Goal: Task Accomplishment & Management: Manage account settings

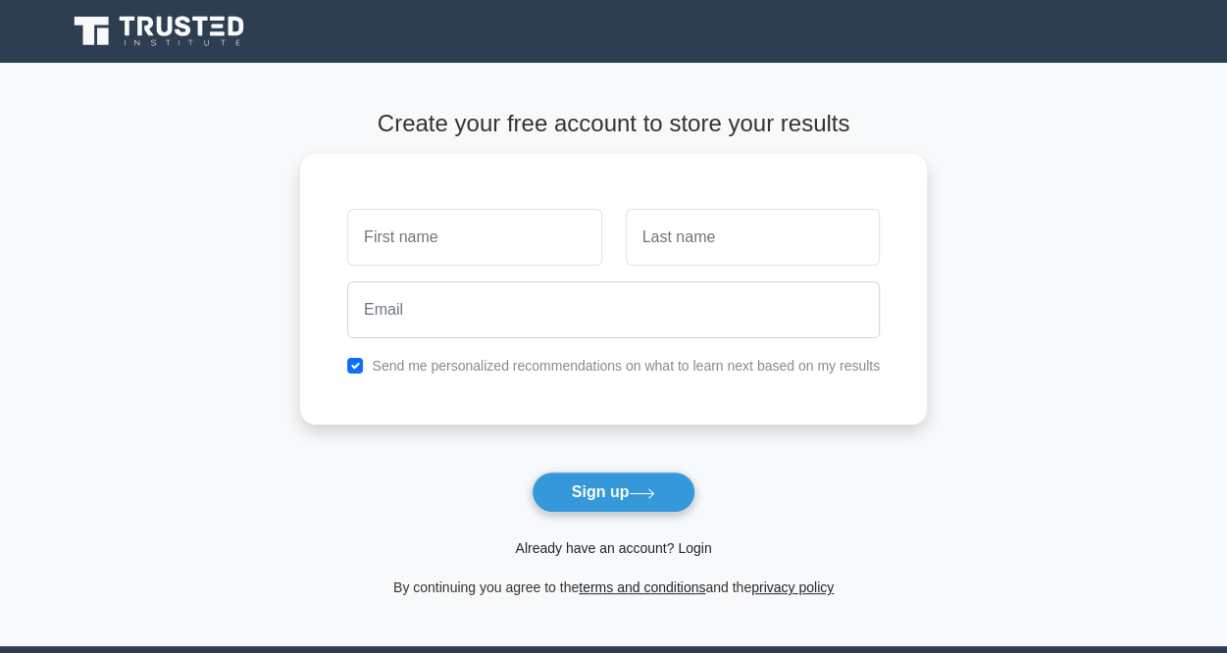
click at [647, 545] on link "Already have an account? Login" at bounding box center [613, 548] width 196 height 16
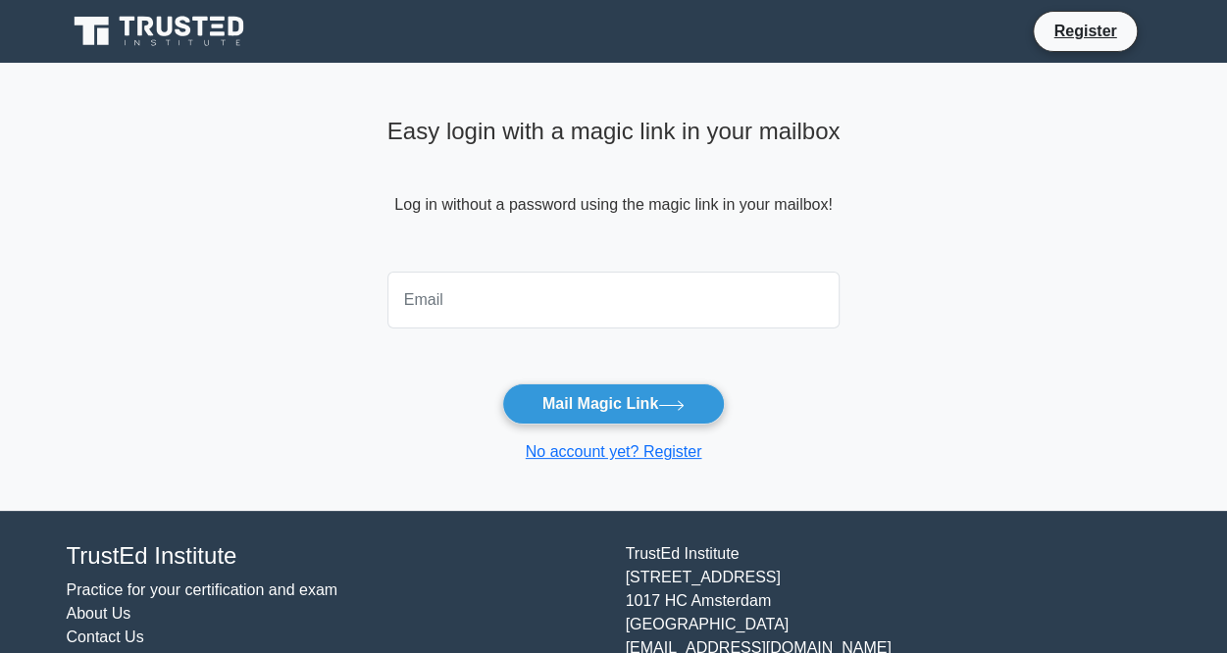
click at [460, 297] on input "email" at bounding box center [613, 300] width 453 height 57
type input "gcatley@gmail.com"
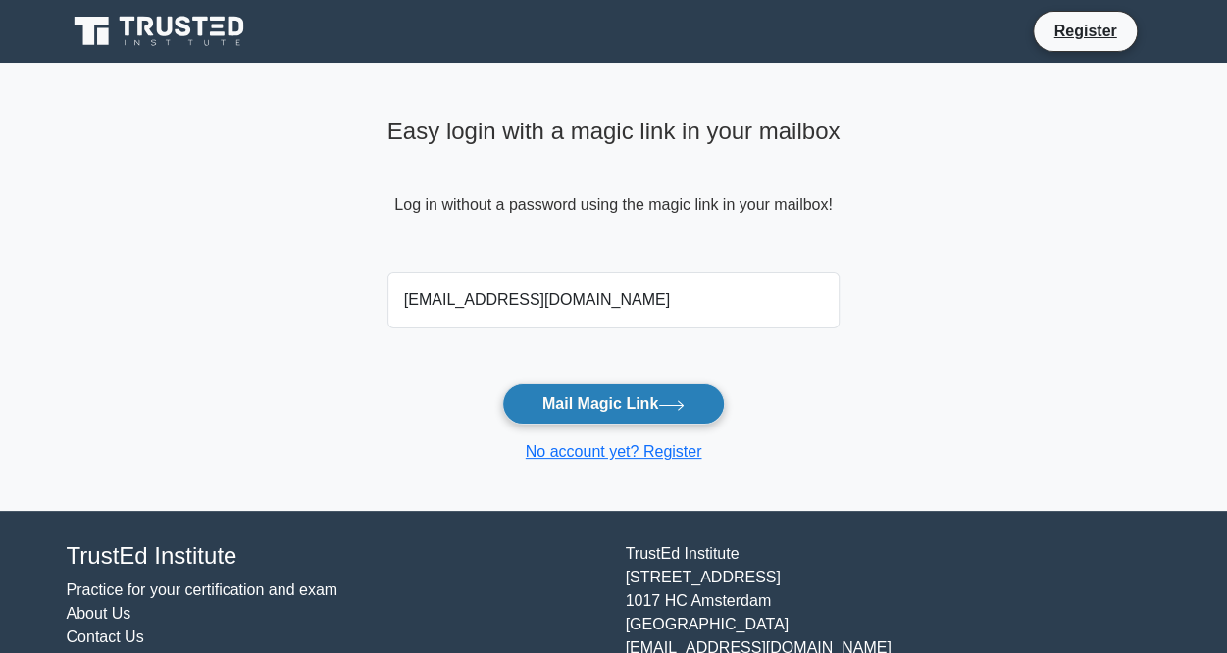
click at [567, 402] on button "Mail Magic Link" at bounding box center [613, 403] width 223 height 41
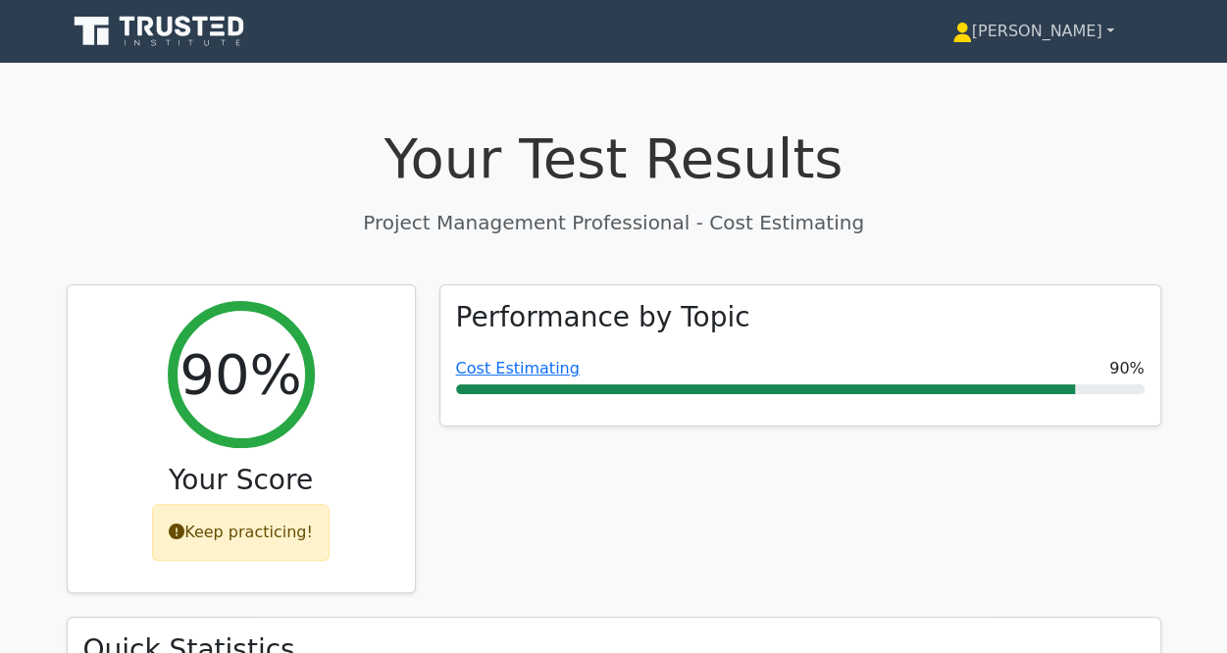
click at [1093, 31] on link "[PERSON_NAME]" at bounding box center [1033, 31] width 256 height 39
click at [1024, 79] on link "Profile" at bounding box center [983, 77] width 155 height 31
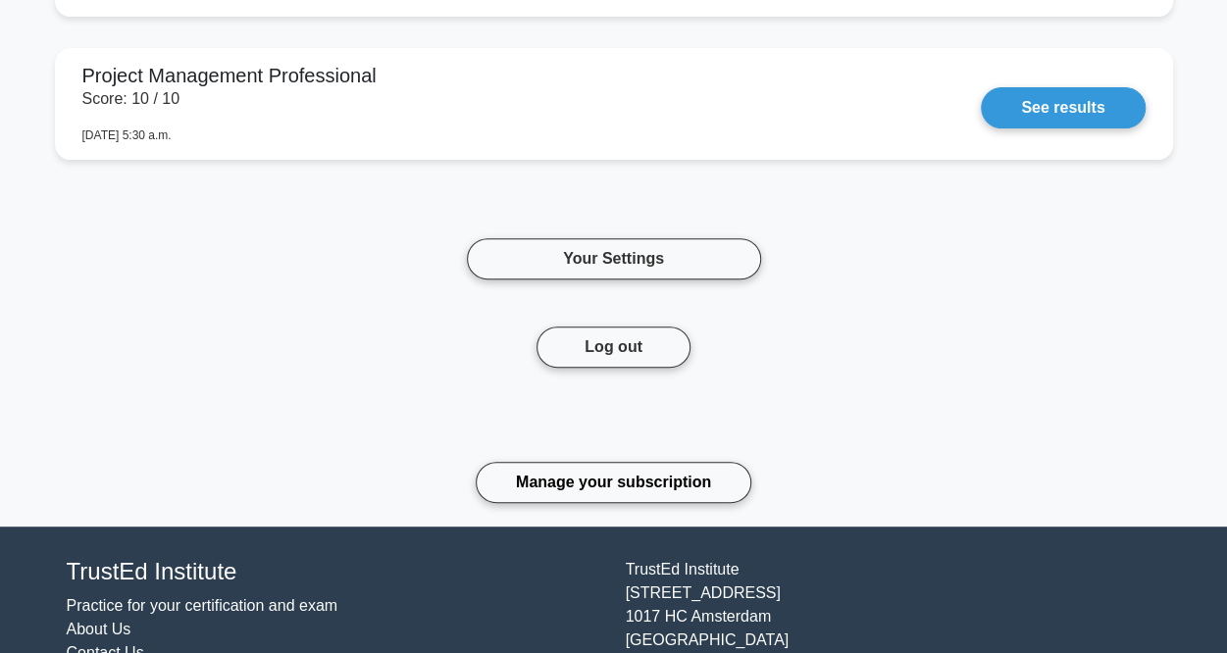
scroll to position [3935, 0]
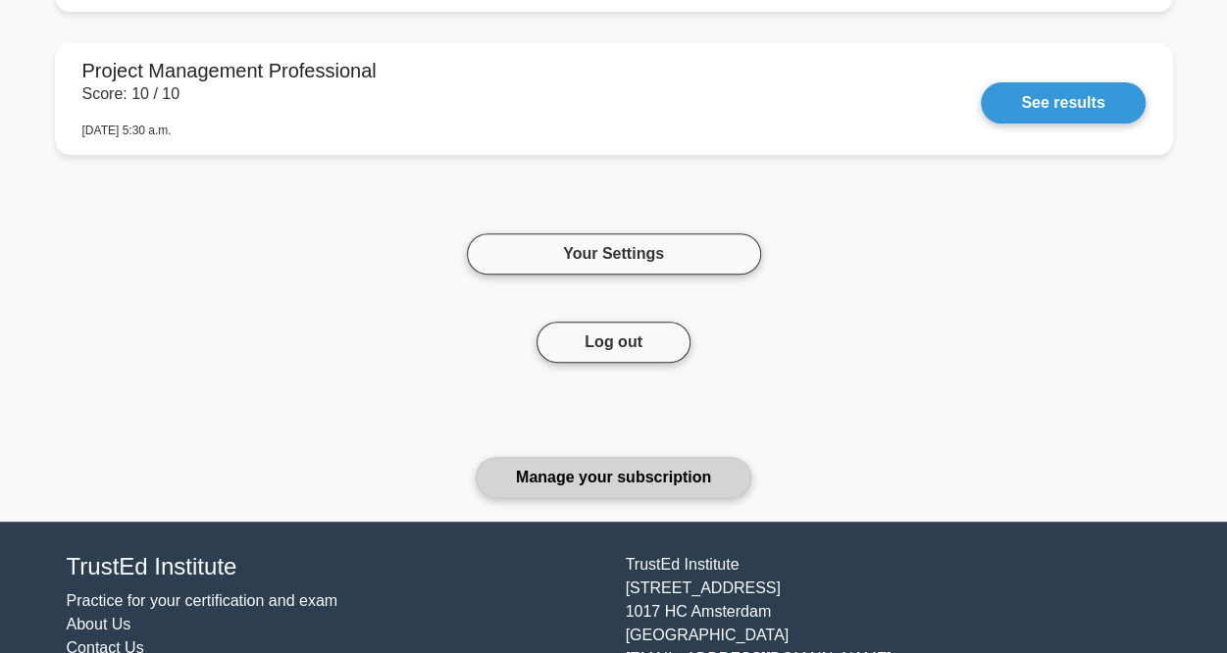
click at [679, 465] on link "Manage your subscription" at bounding box center [614, 477] width 276 height 41
